Goal: Task Accomplishment & Management: Use online tool/utility

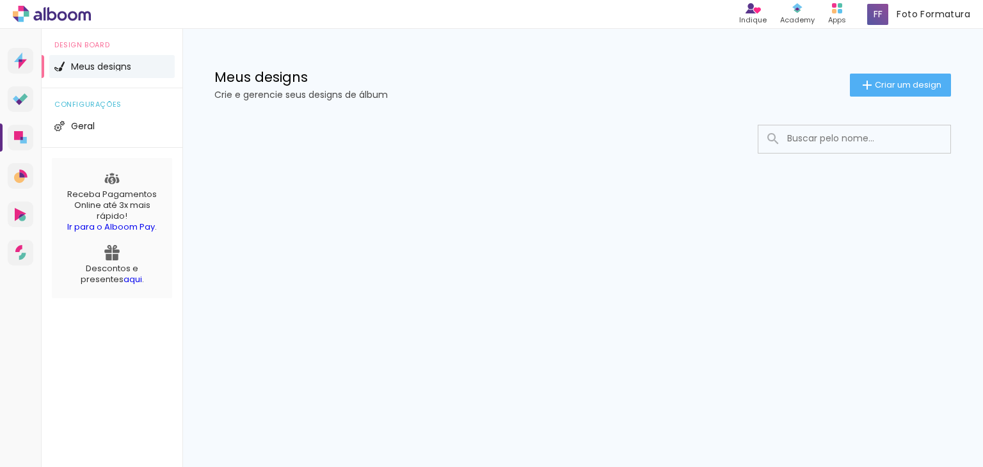
click at [90, 63] on span "Meus designs" at bounding box center [101, 66] width 60 height 9
click at [22, 135] on icon at bounding box center [18, 135] width 9 height 9
